Goal: Transaction & Acquisition: Purchase product/service

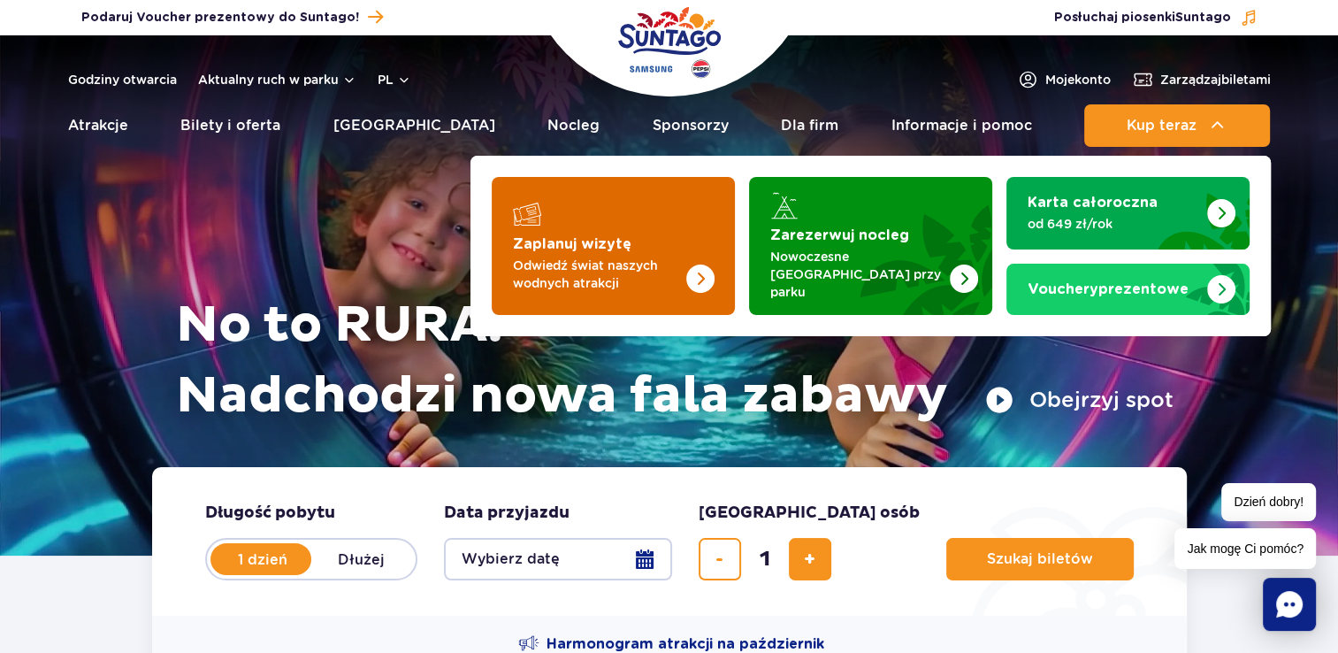
click at [607, 287] on img "Zaplanuj wizytę" at bounding box center [664, 246] width 141 height 138
click at [611, 272] on p "Odwiedź świat naszych wodnych atrakcji" at bounding box center [599, 274] width 172 height 35
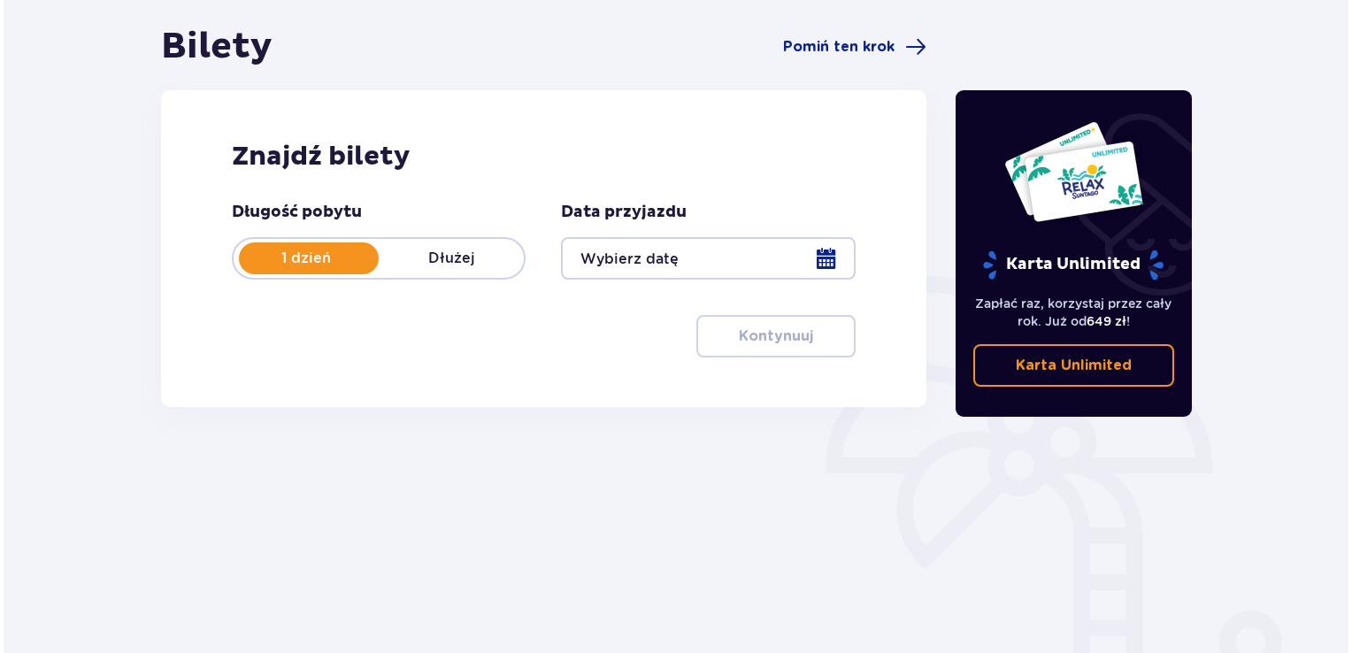
scroll to position [187, 0]
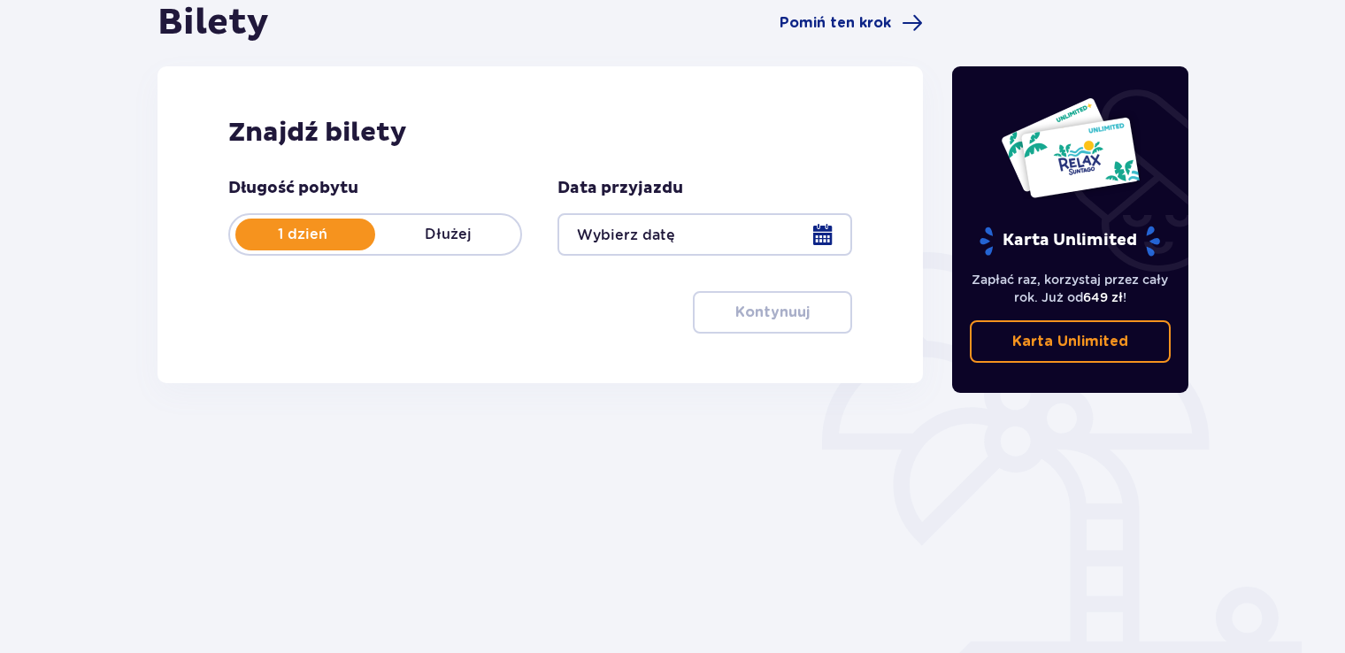
click at [818, 227] on div at bounding box center [704, 234] width 294 height 42
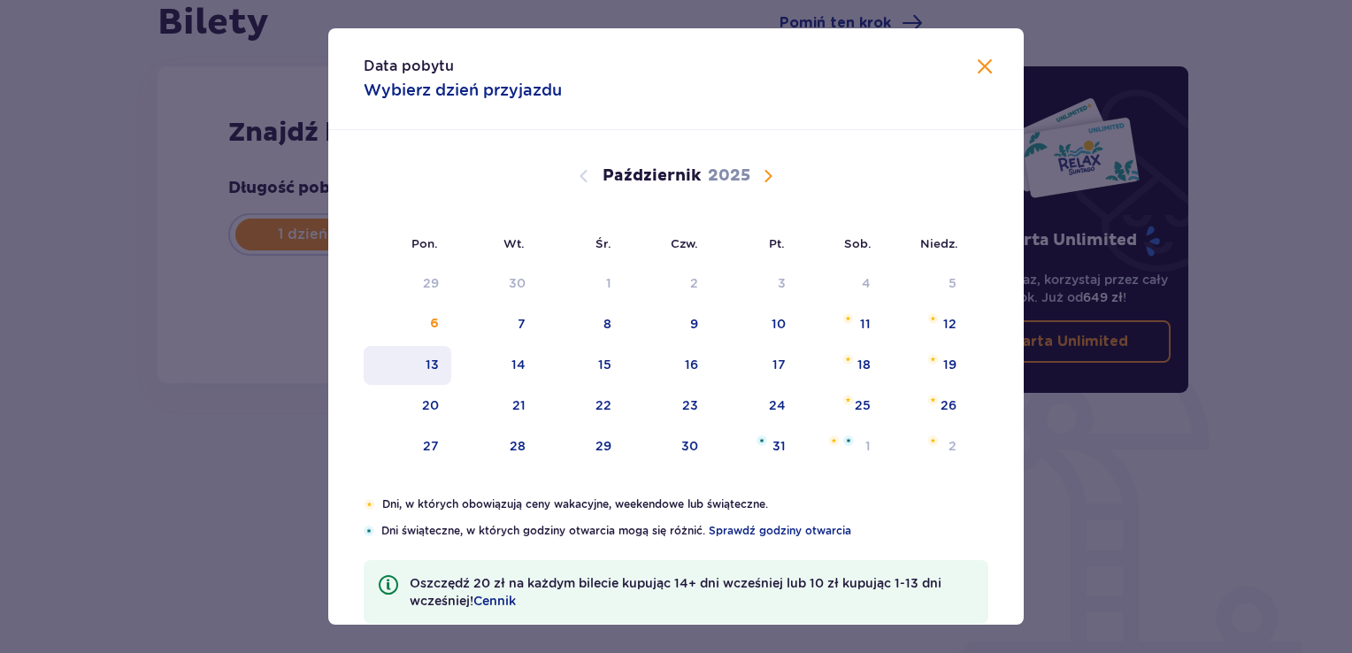
click at [432, 356] on div "13" at bounding box center [431, 365] width 13 height 18
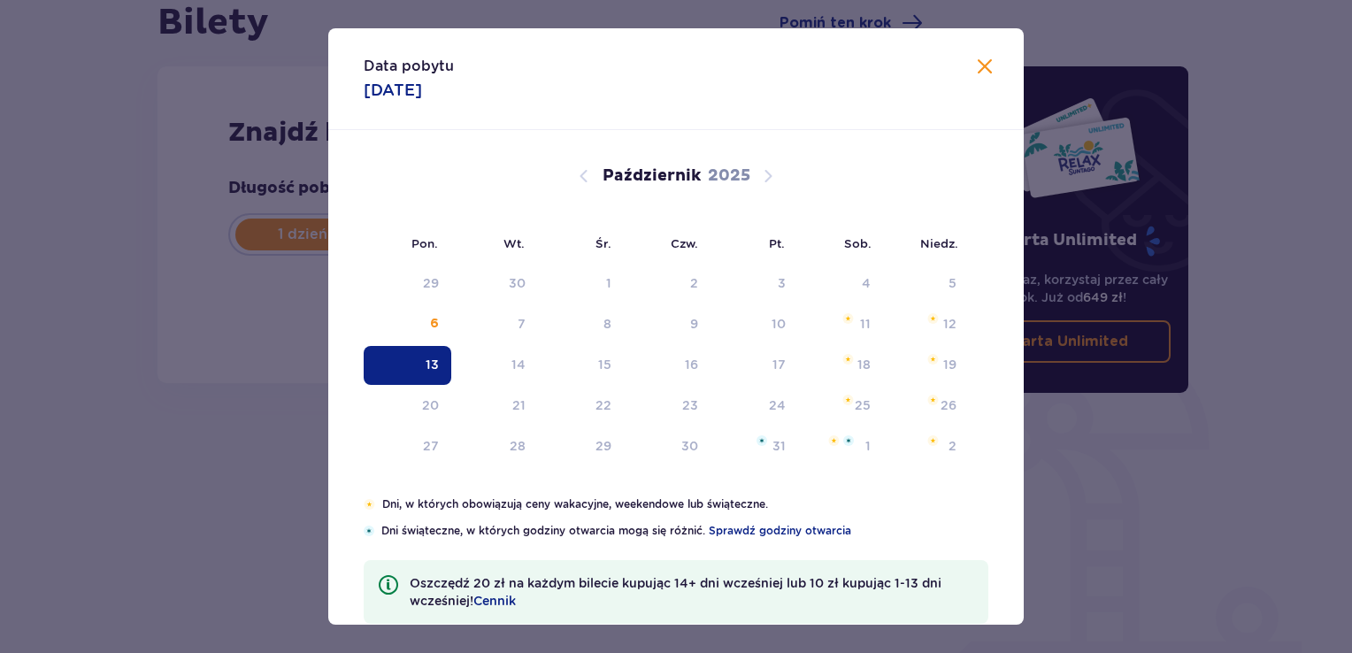
type input "[DATE]"
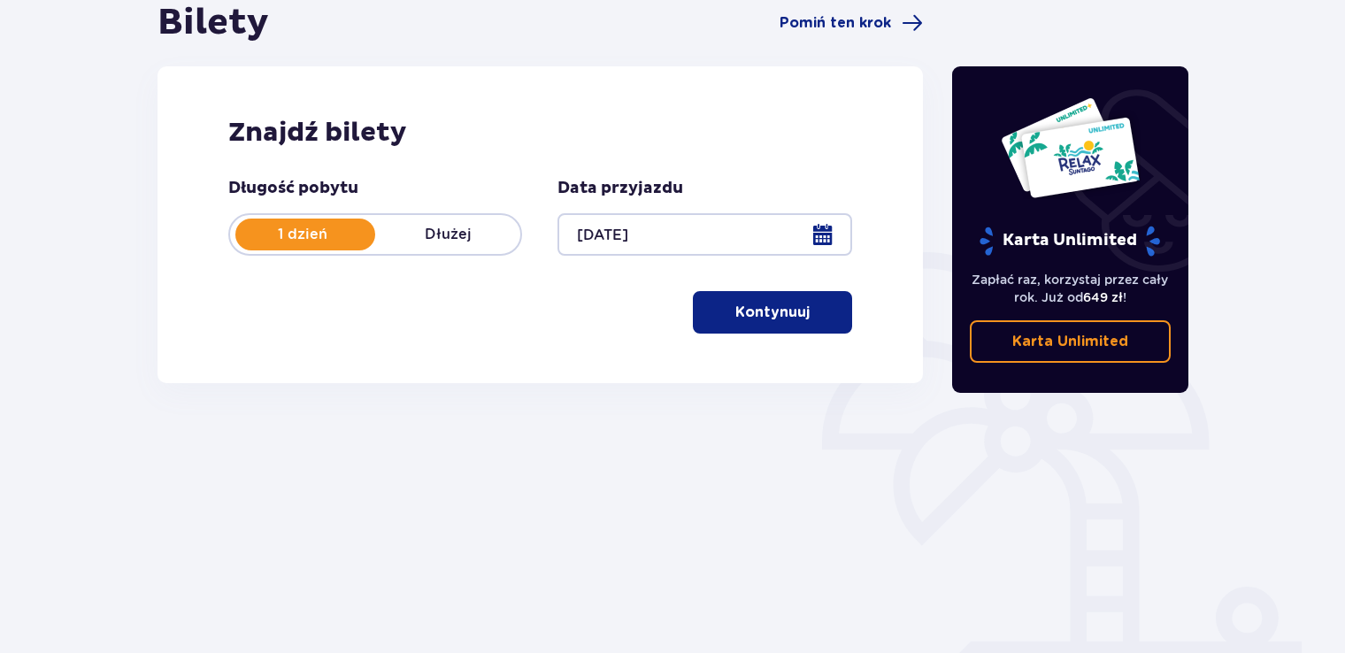
click at [803, 321] on span "button" at bounding box center [812, 312] width 21 height 21
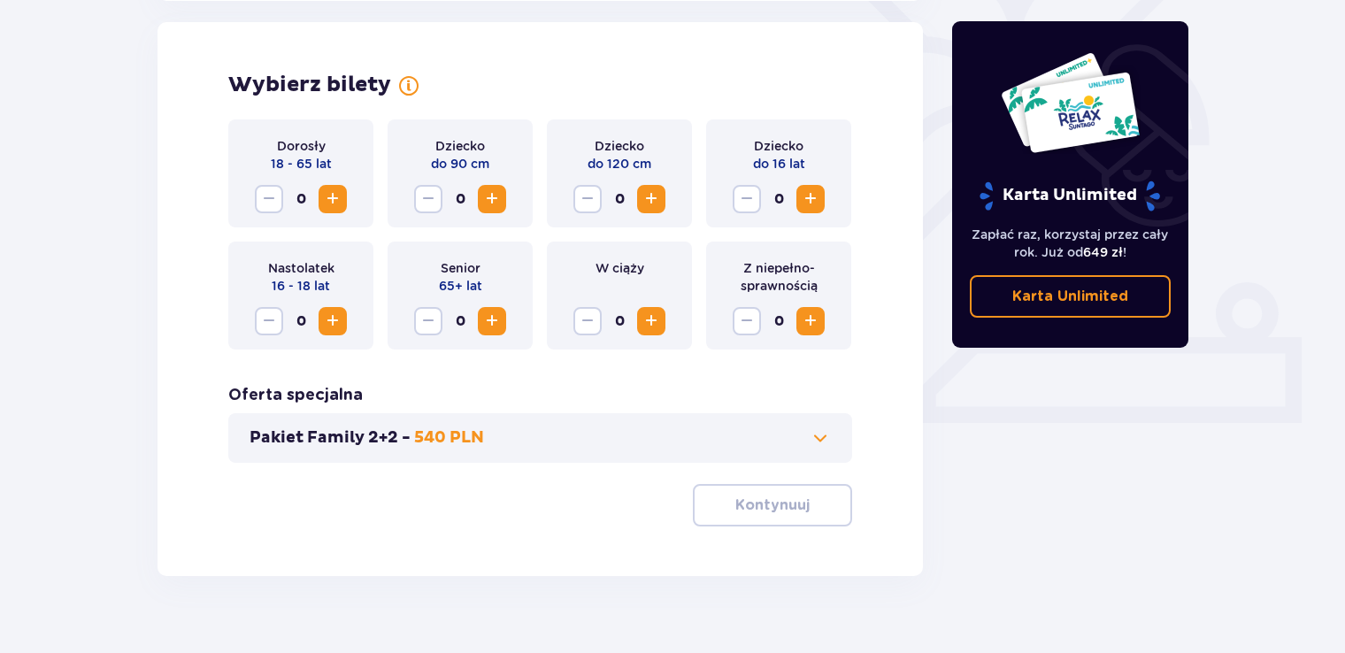
scroll to position [492, 0]
click at [771, 439] on button "Pakiet Family 2+2 - 540 PLN" at bounding box center [539, 436] width 581 height 21
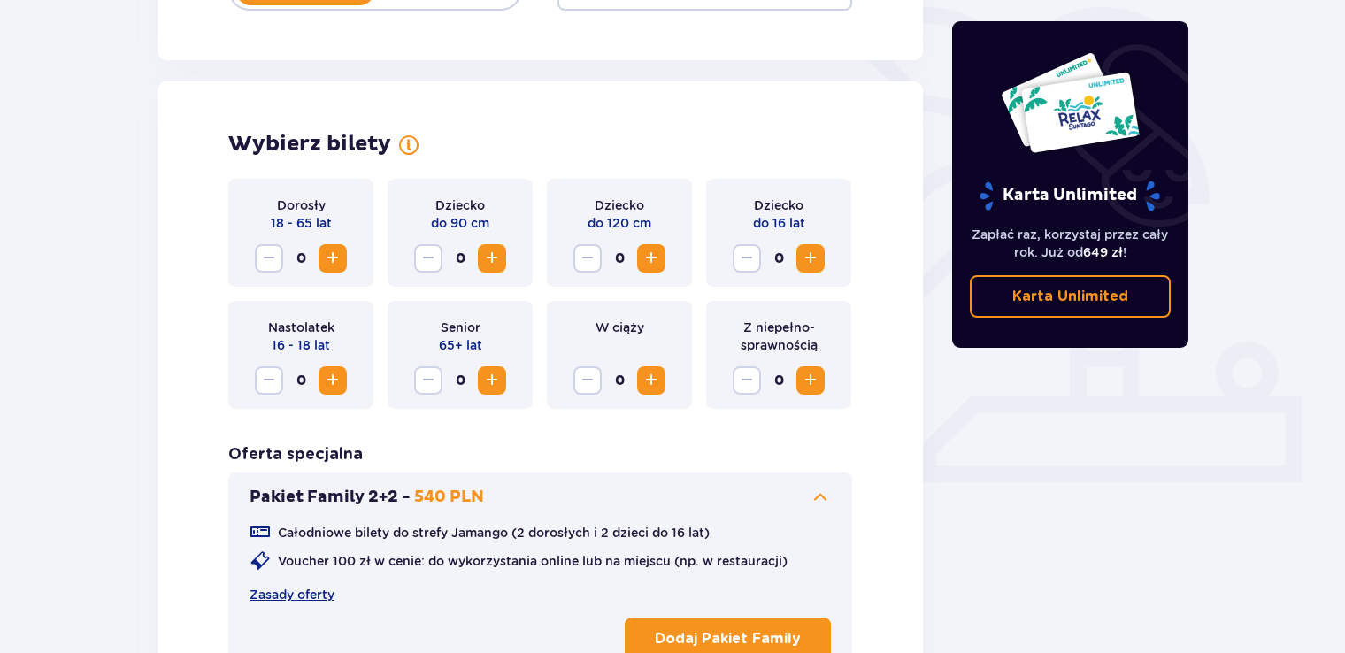
scroll to position [226, 0]
